Goal: Book appointment/travel/reservation

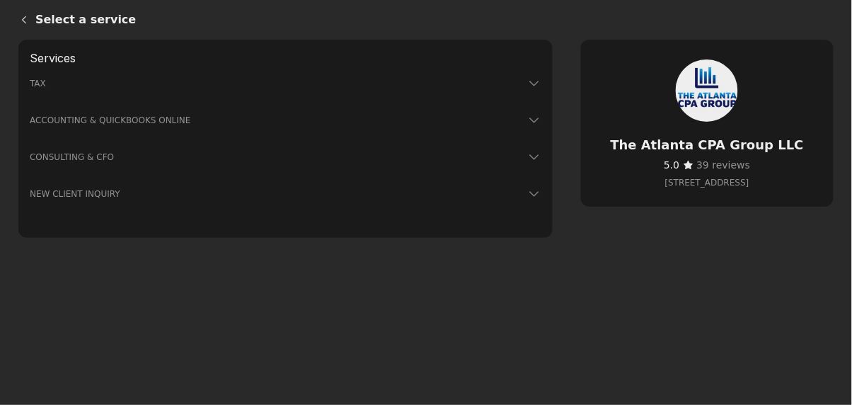
click at [530, 158] on icon at bounding box center [534, 157] width 14 height 14
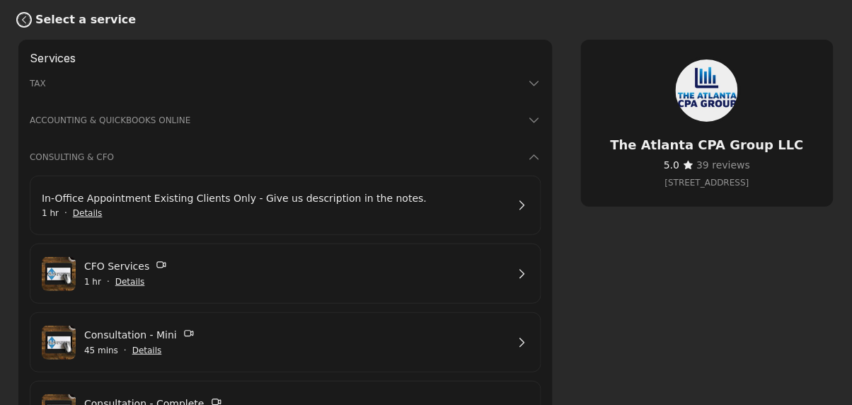
click at [27, 29] on link "Back" at bounding box center [21, 20] width 28 height 34
